Goal: Information Seeking & Learning: Learn about a topic

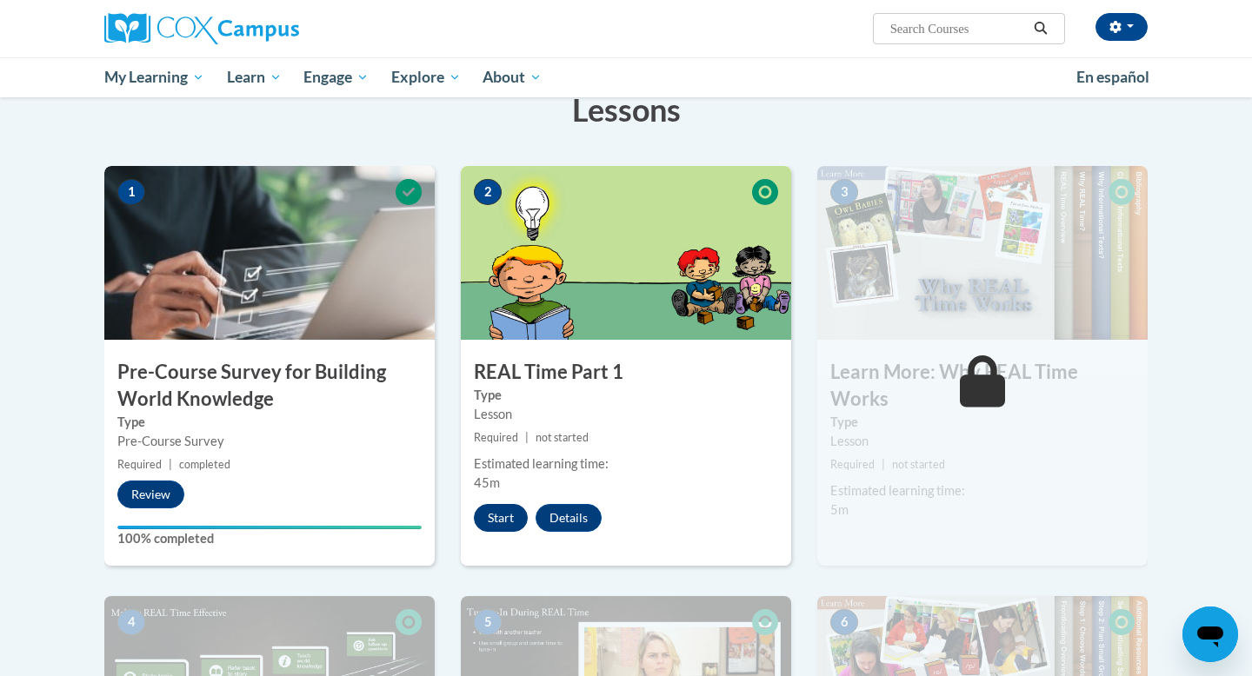
scroll to position [288, 0]
click at [503, 515] on button "Start" at bounding box center [501, 518] width 54 height 28
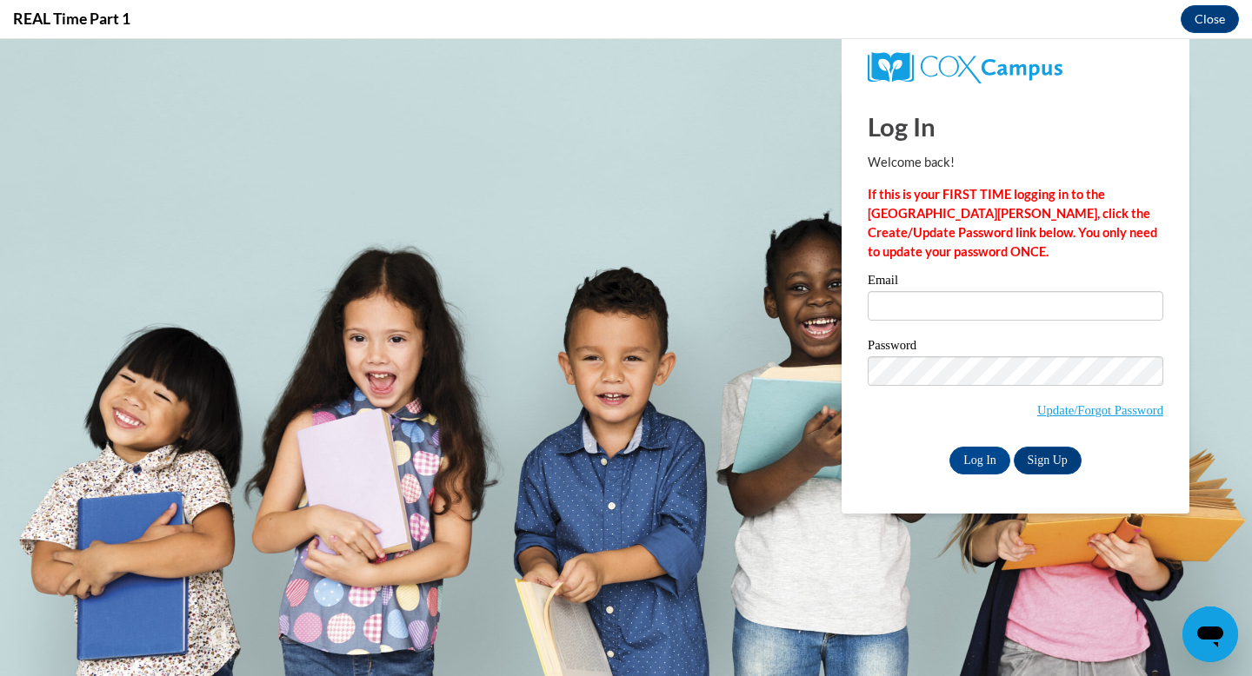
scroll to position [0, 0]
click at [983, 306] on input "Email" at bounding box center [1016, 306] width 296 height 30
type input "[EMAIL_ADDRESS][DOMAIN_NAME]"
click at [975, 475] on div "Log In Welcome back! If this is your FIRST TIME logging in to the [GEOGRAPHIC_D…" at bounding box center [1016, 302] width 374 height 423
click at [974, 456] on input "Log In" at bounding box center [979, 461] width 61 height 28
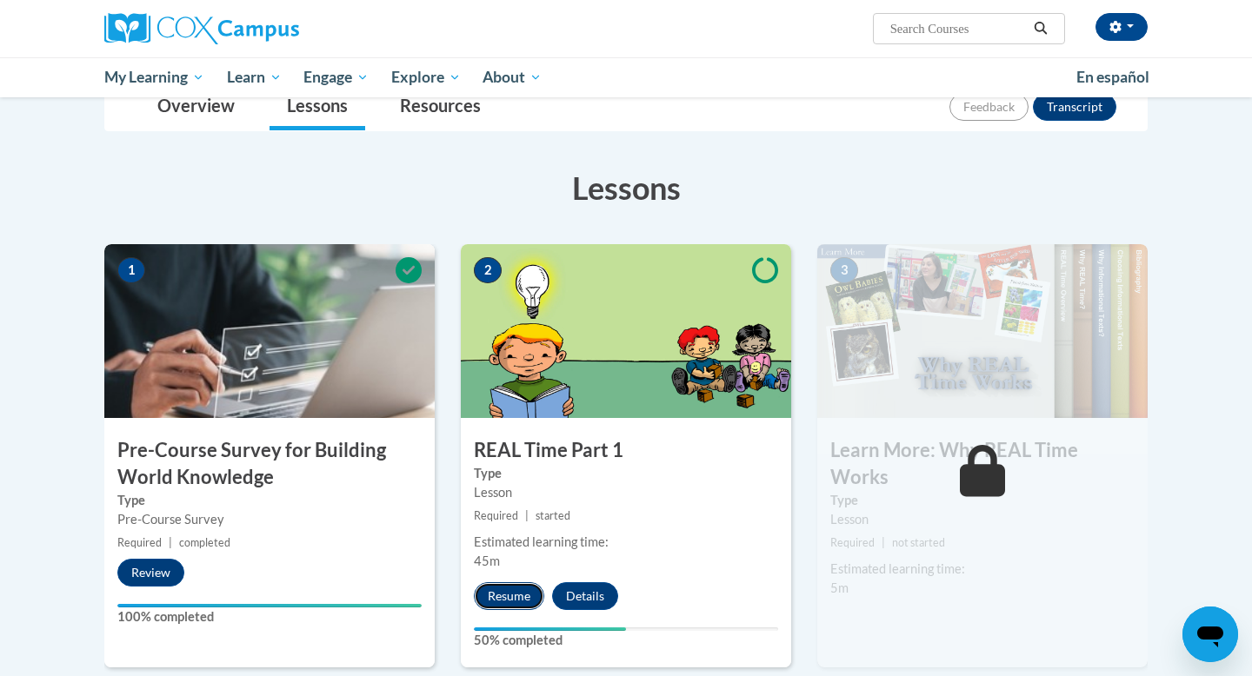
click at [518, 593] on button "Resume" at bounding box center [509, 597] width 70 height 28
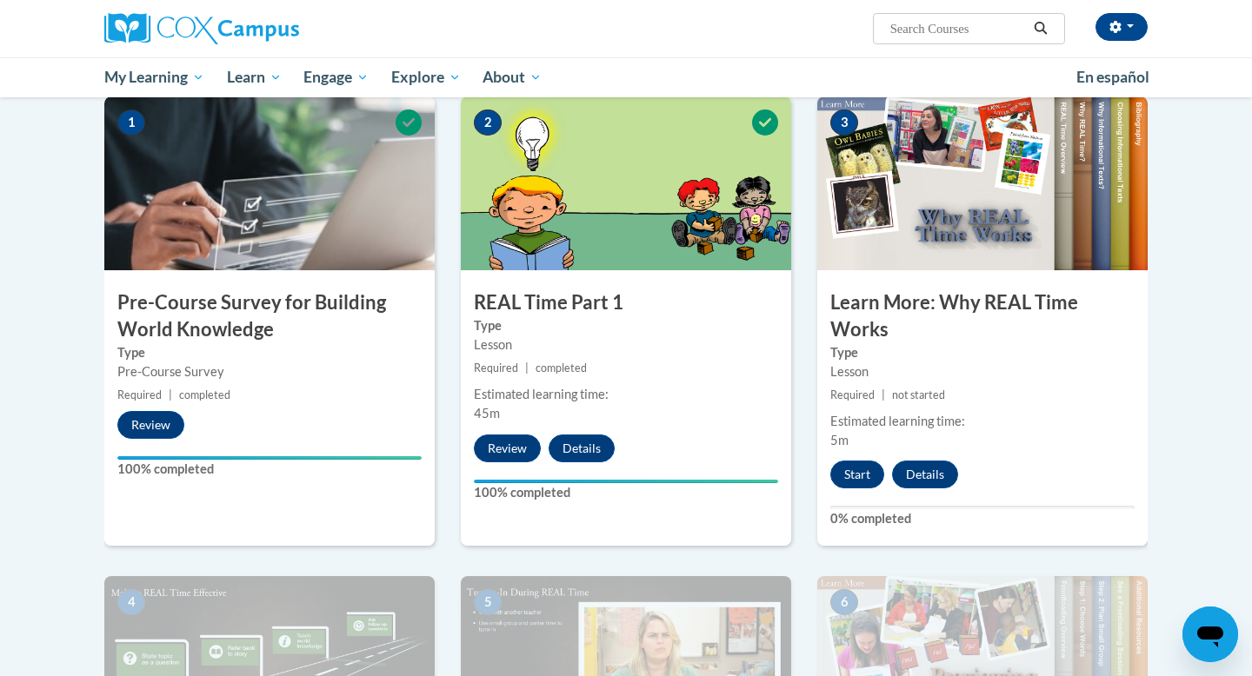
scroll to position [363, 0]
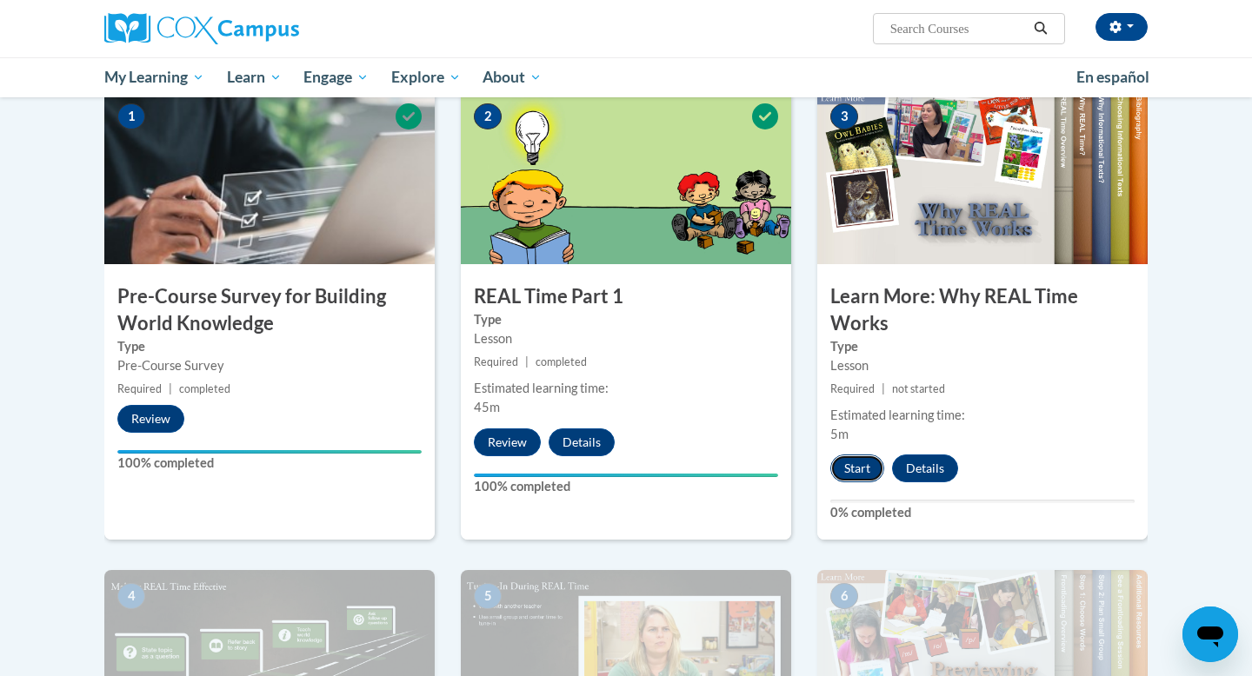
click at [843, 466] on button "Start" at bounding box center [857, 469] width 54 height 28
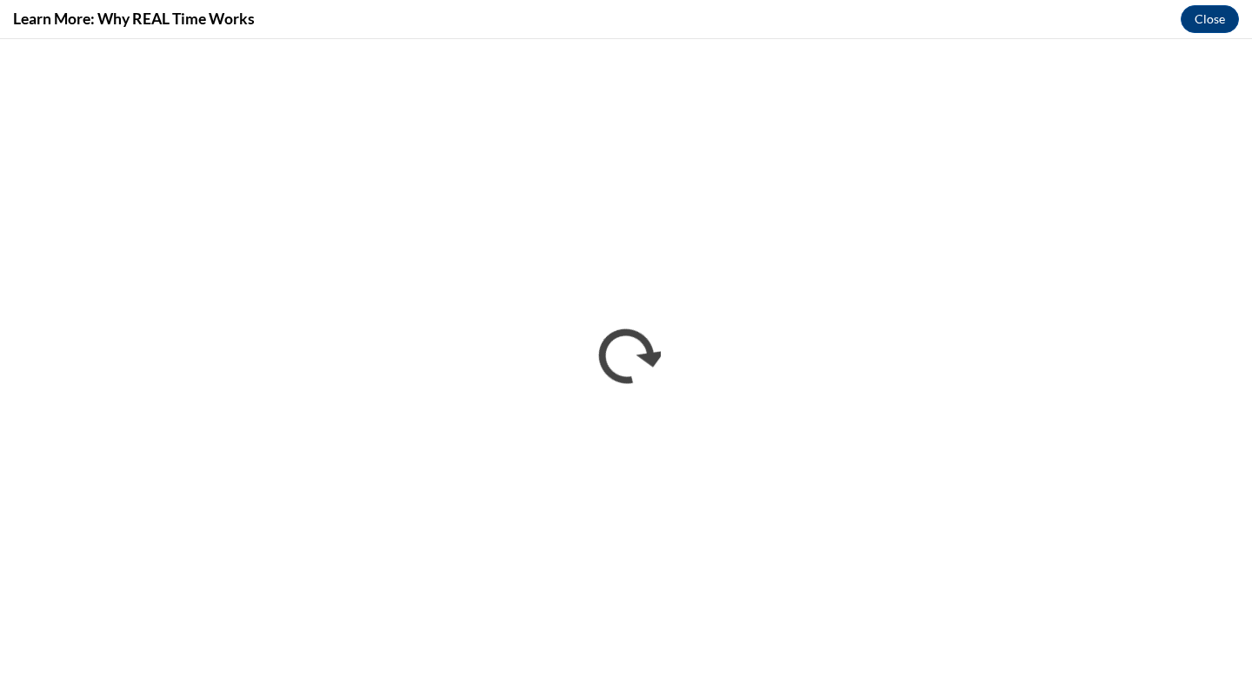
scroll to position [0, 0]
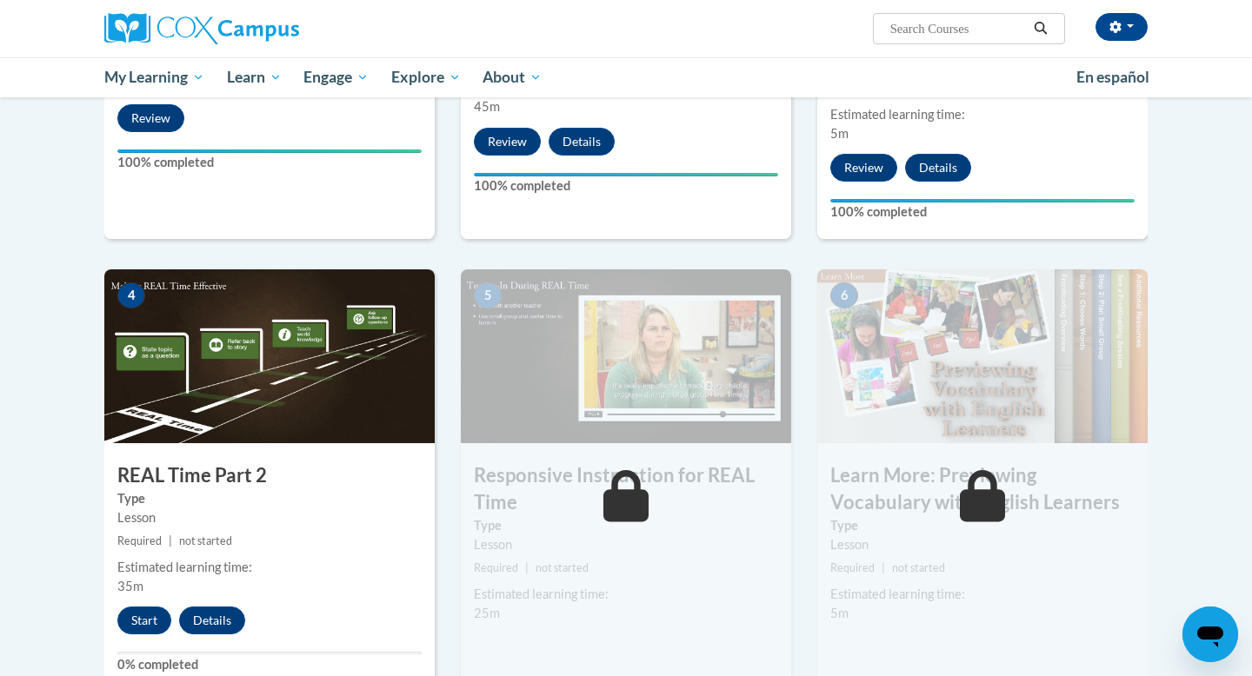
scroll to position [688, 0]
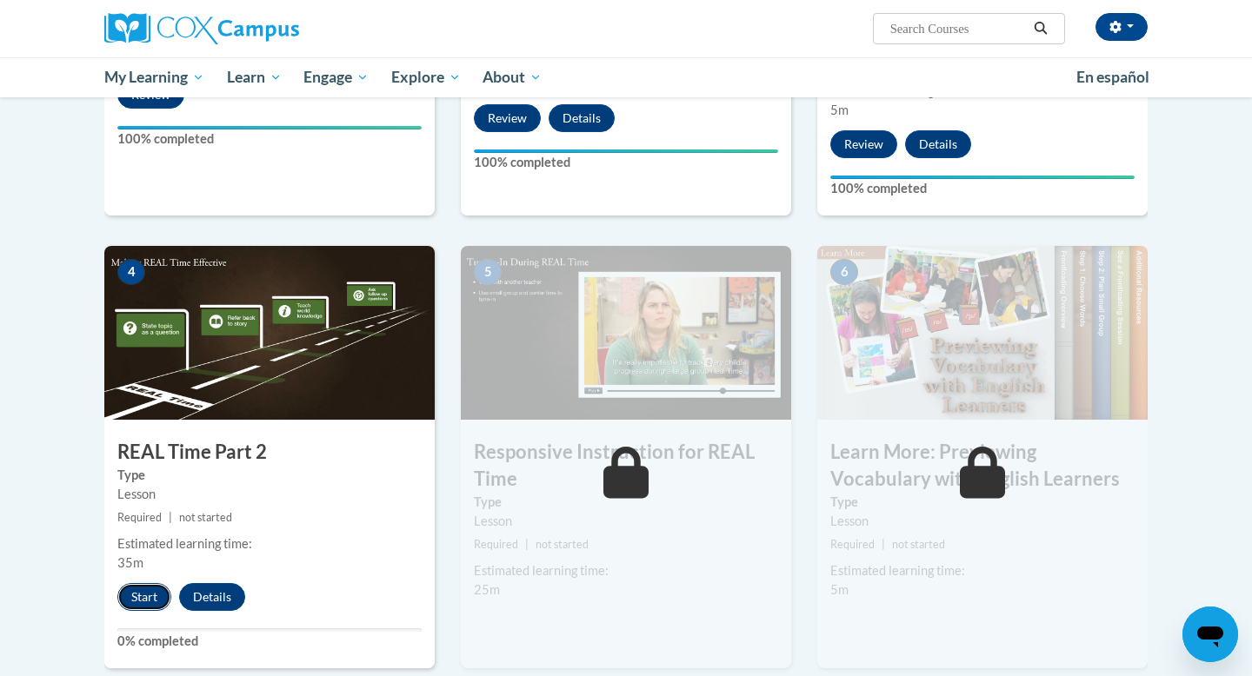
click at [133, 591] on button "Start" at bounding box center [144, 597] width 54 height 28
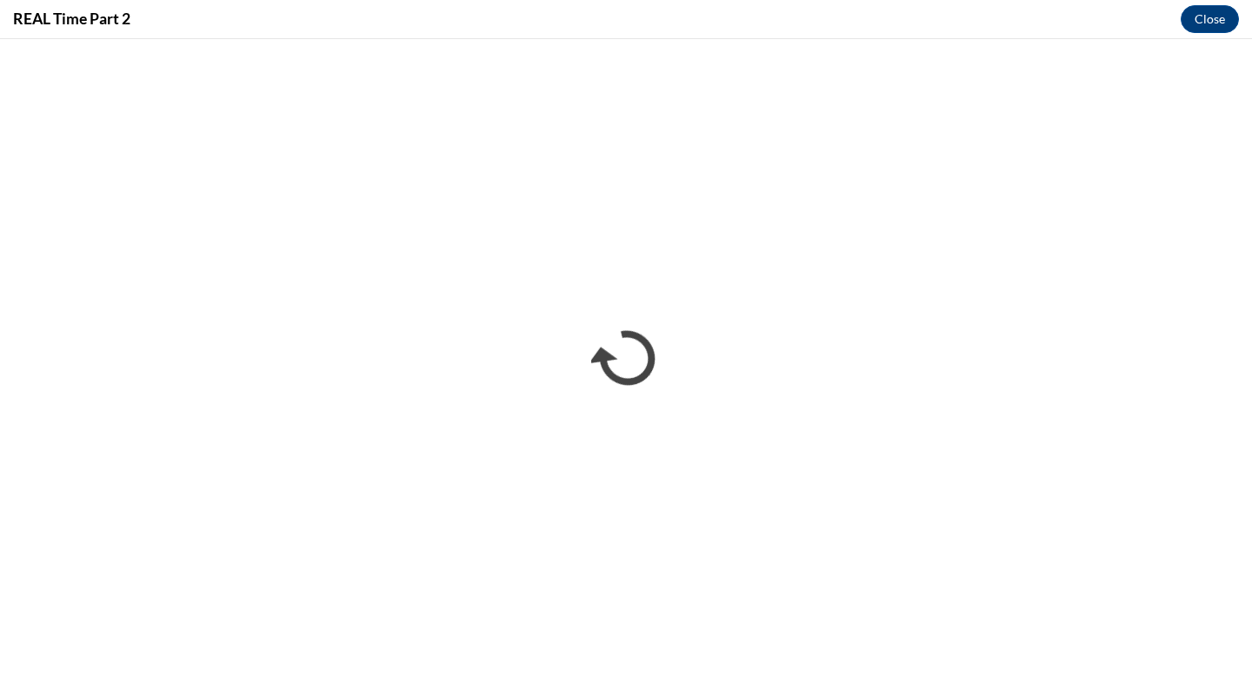
scroll to position [0, 0]
